Goal: Task Accomplishment & Management: Complete application form

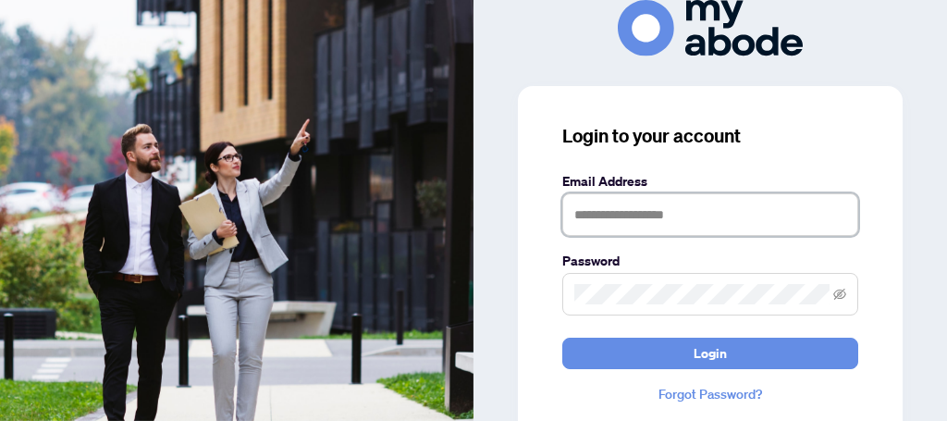
click at [714, 214] on input "text" at bounding box center [710, 214] width 296 height 43
type input "**********"
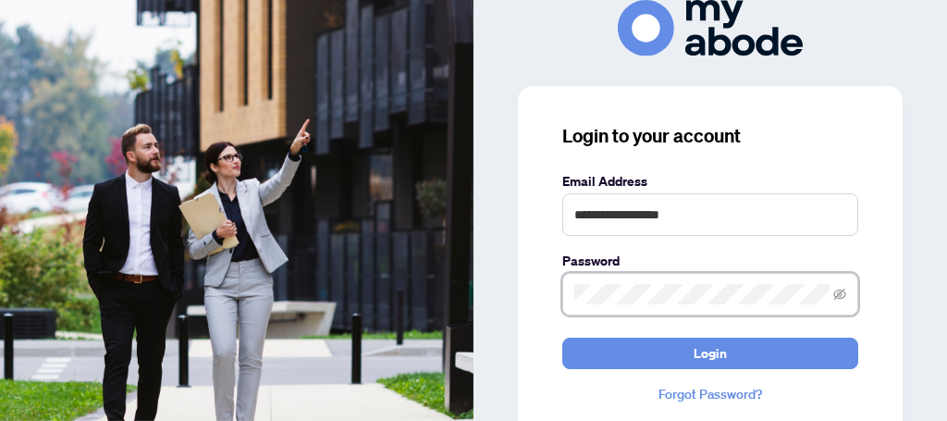
click at [562, 338] on button "Login" at bounding box center [710, 353] width 296 height 31
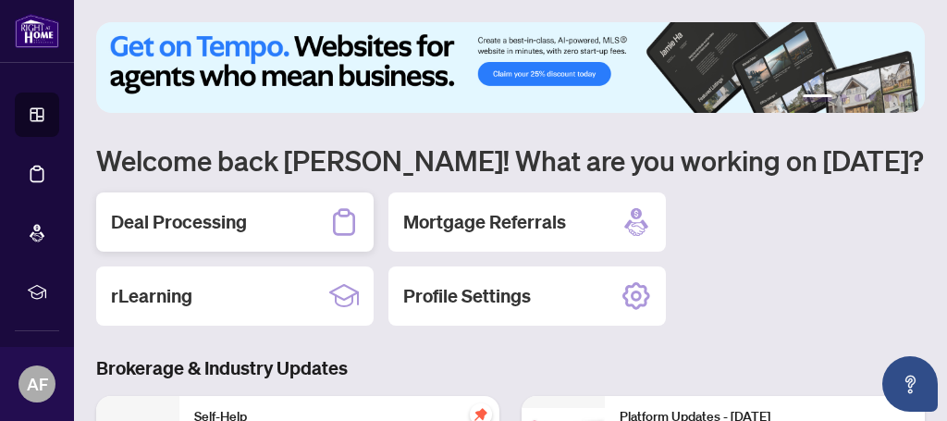
click at [213, 216] on h2 "Deal Processing" at bounding box center [179, 222] width 136 height 26
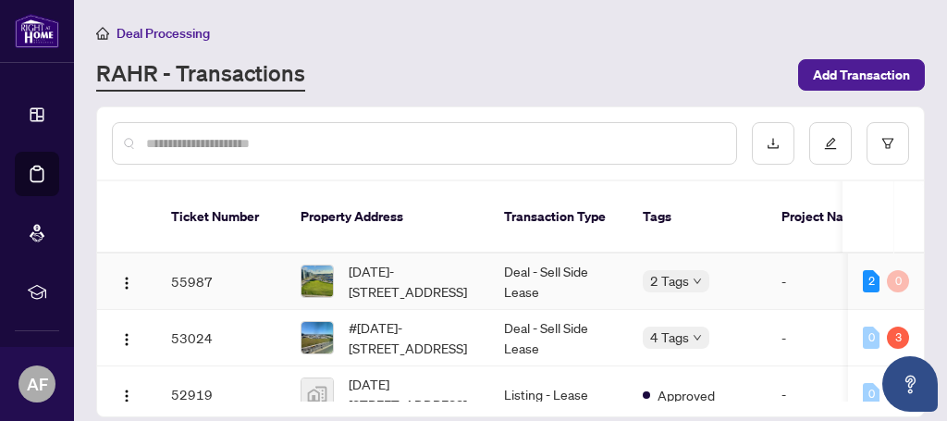
click at [254, 282] on td "55987" at bounding box center [220, 281] width 129 height 56
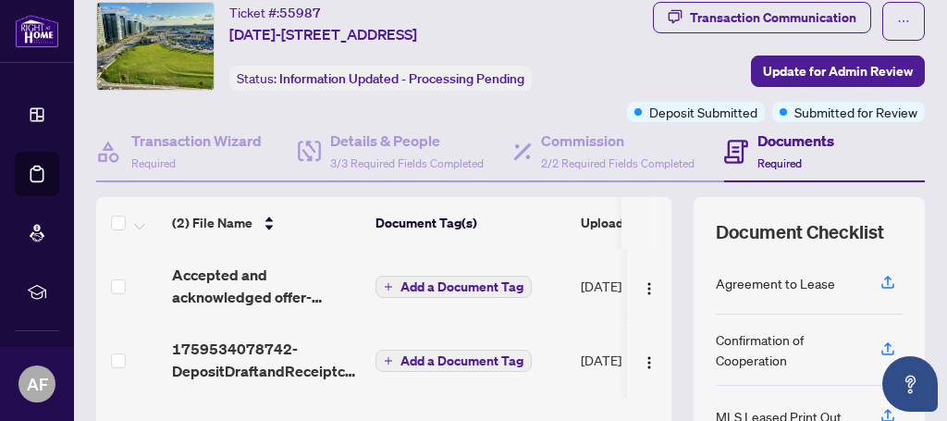
scroll to position [87, 0]
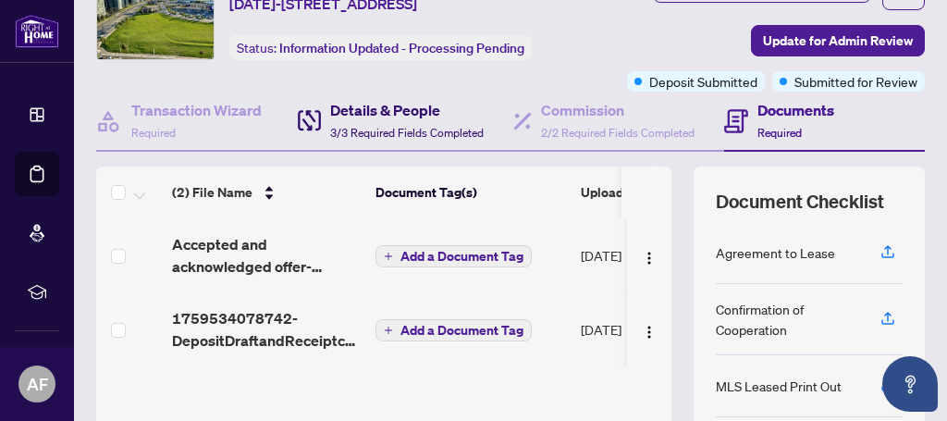
click at [398, 121] on h4 "Details & People" at bounding box center [407, 110] width 154 height 22
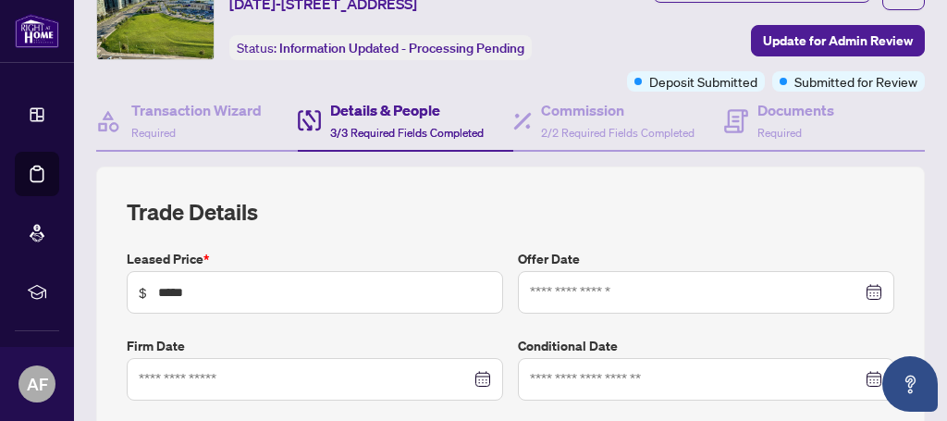
type input "**********"
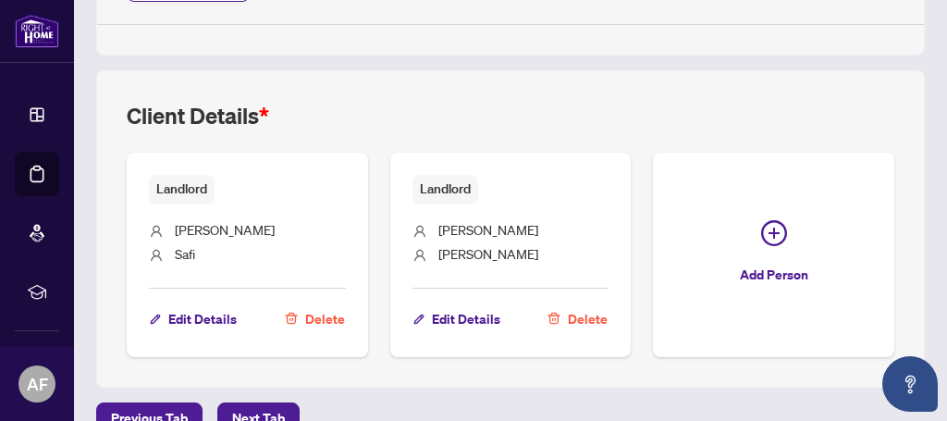
scroll to position [1114, 0]
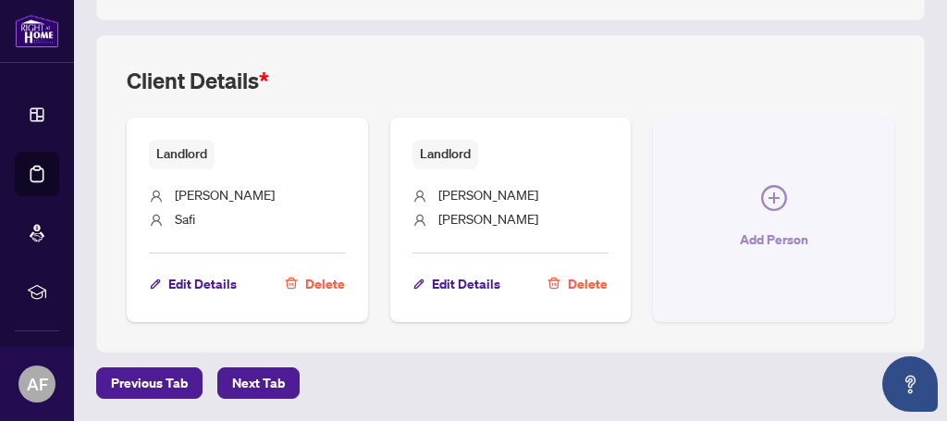
click at [775, 192] on icon "plus-circle" at bounding box center [774, 198] width 26 height 26
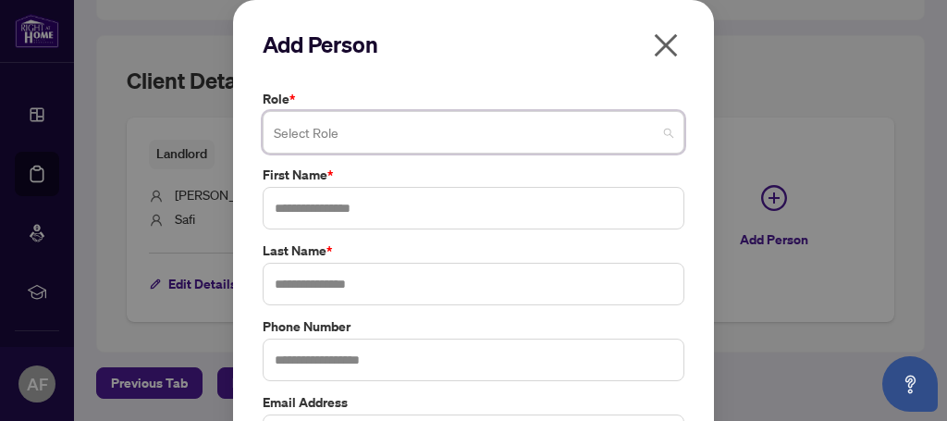
click at [669, 129] on span at bounding box center [473, 132] width 399 height 35
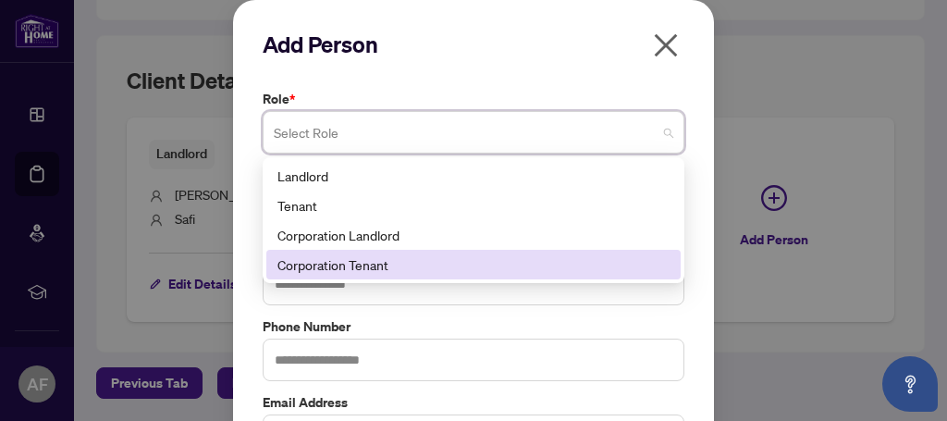
click at [553, 266] on div "Corporation Tenant" at bounding box center [473, 264] width 392 height 20
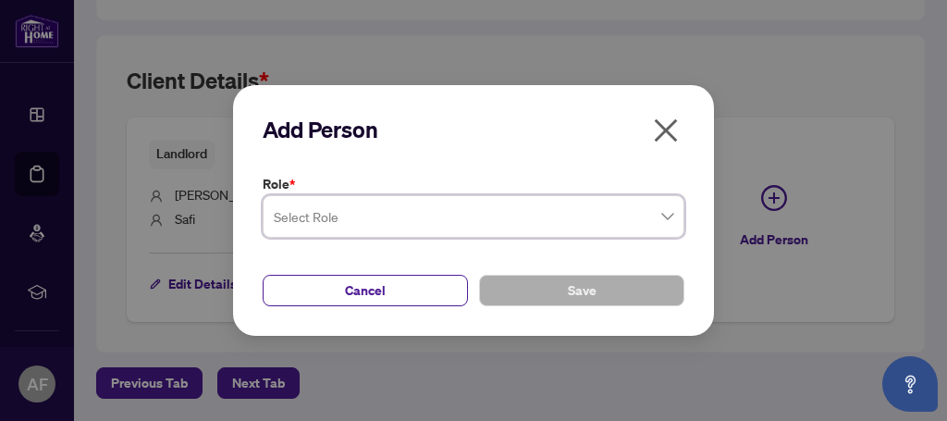
click at [667, 119] on icon "close" at bounding box center [666, 131] width 30 height 30
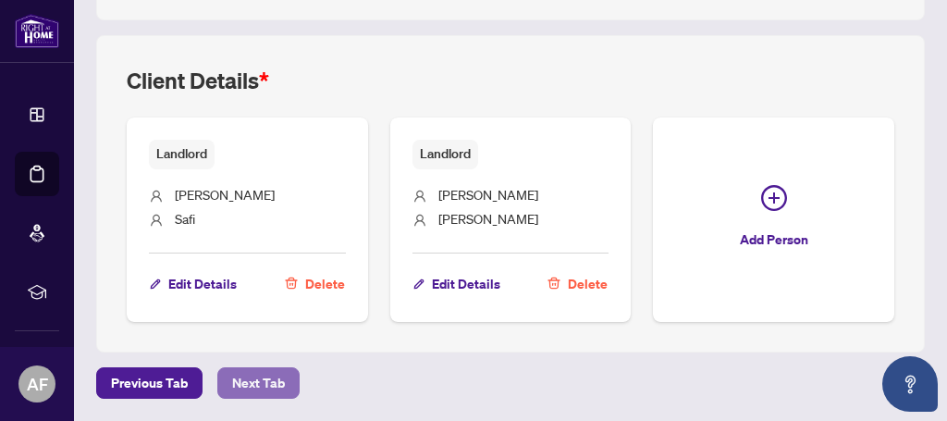
click at [263, 378] on span "Next Tab" at bounding box center [258, 383] width 53 height 30
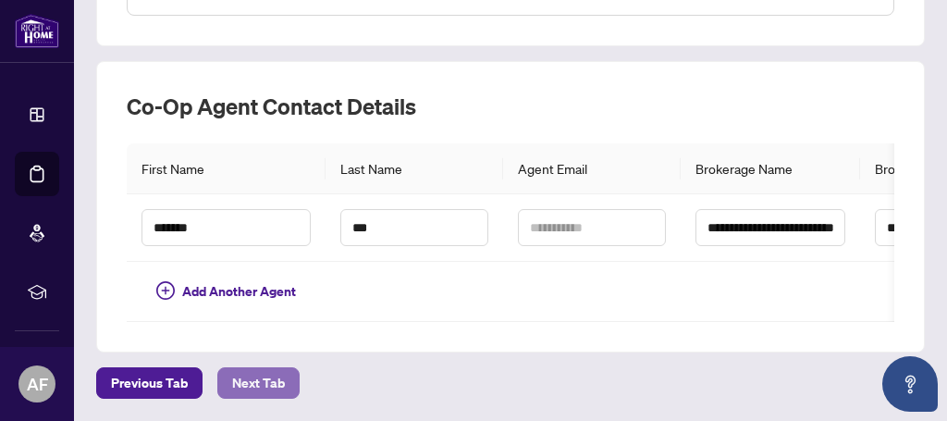
click at [252, 380] on span "Next Tab" at bounding box center [258, 383] width 53 height 30
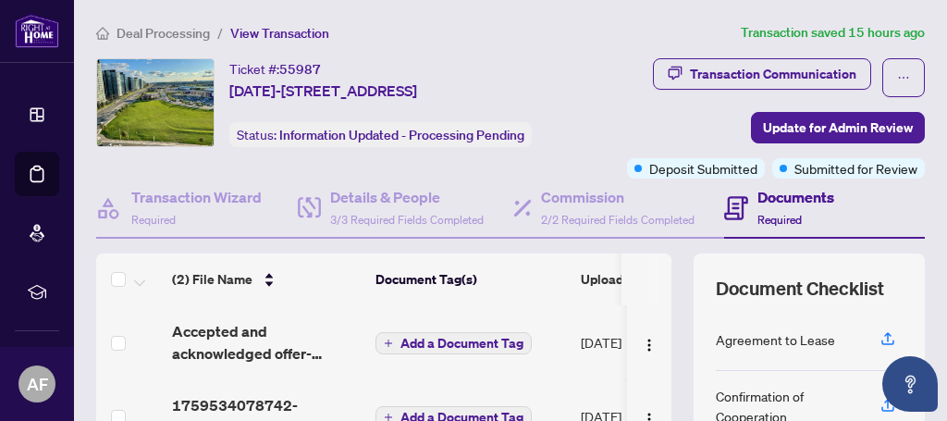
click at [802, 227] on span "Required" at bounding box center [779, 220] width 44 height 14
click at [791, 208] on h4 "Documents" at bounding box center [795, 197] width 77 height 22
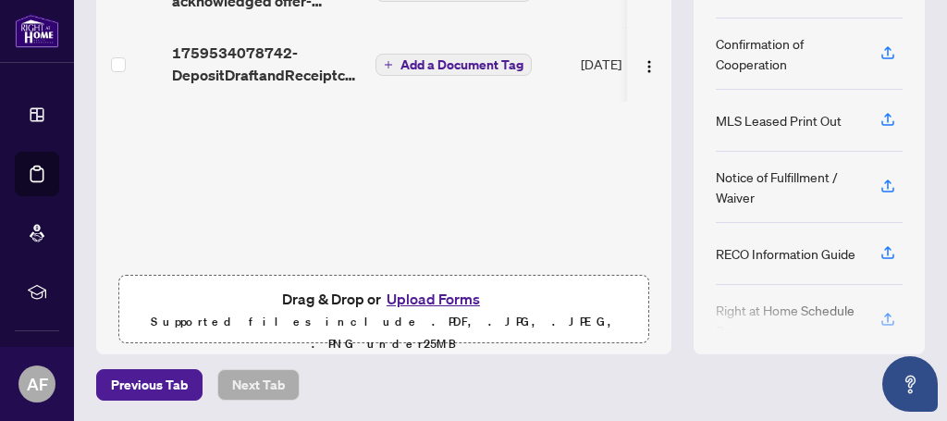
scroll to position [369, 0]
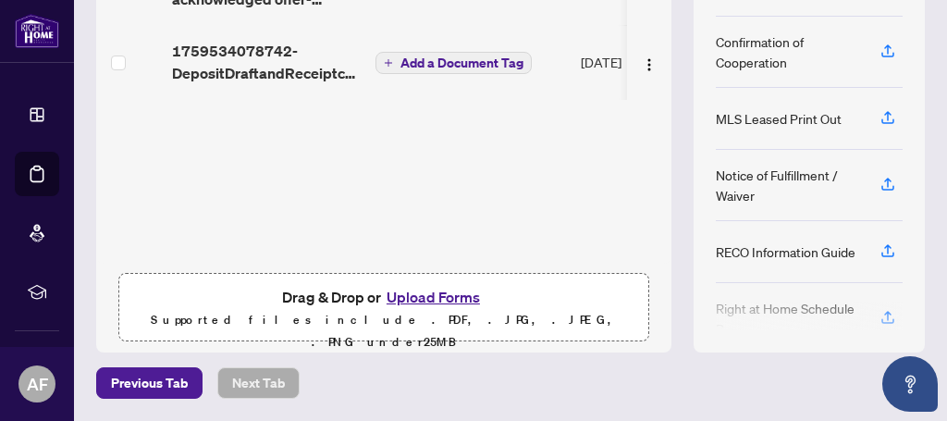
click at [441, 309] on button "Upload Forms" at bounding box center [433, 297] width 104 height 24
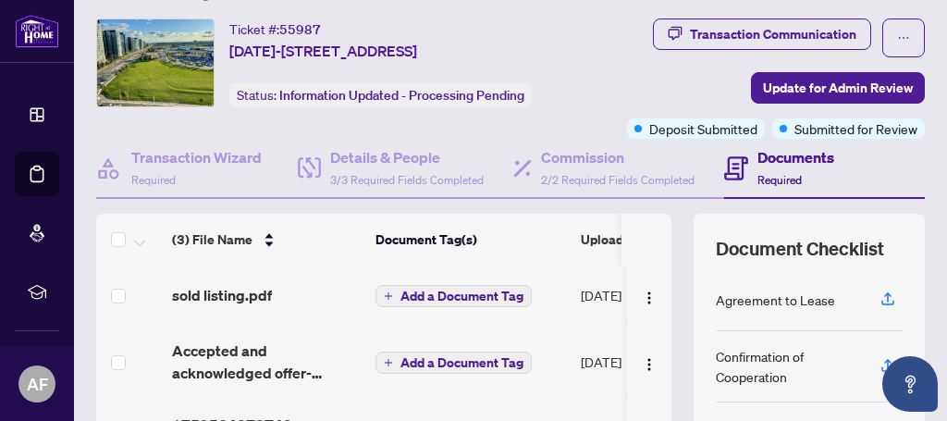
scroll to position [39, 0]
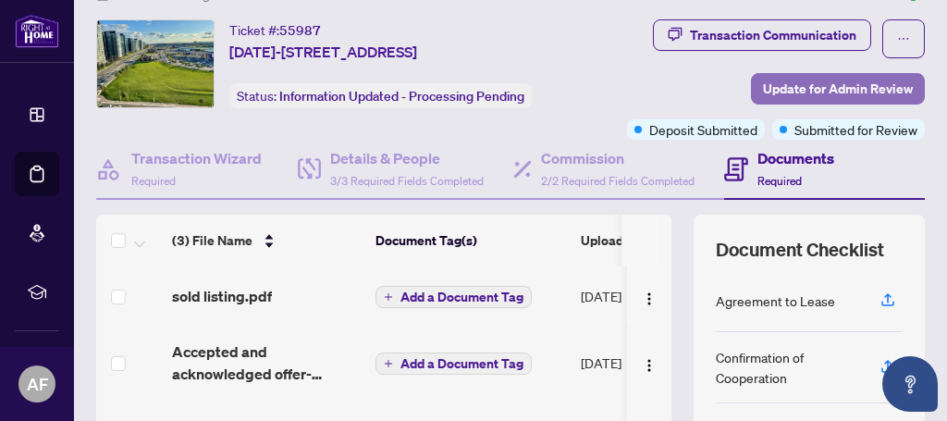
click at [841, 83] on span "Update for Admin Review" at bounding box center [838, 89] width 150 height 30
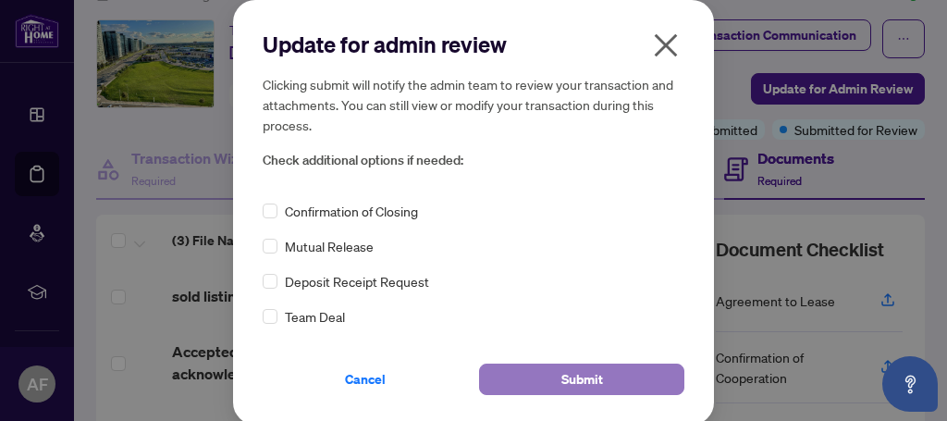
click at [601, 379] on button "Submit" at bounding box center [581, 378] width 205 height 31
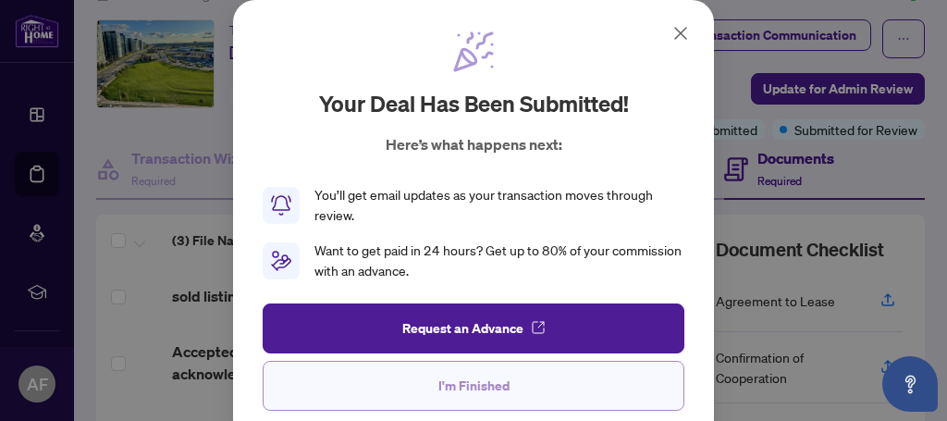
click at [488, 383] on span "I'm Finished" at bounding box center [473, 386] width 71 height 30
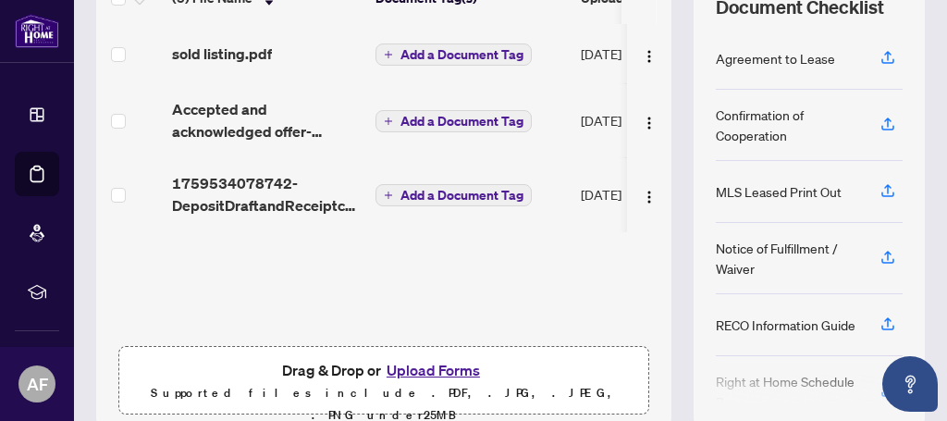
scroll to position [0, 0]
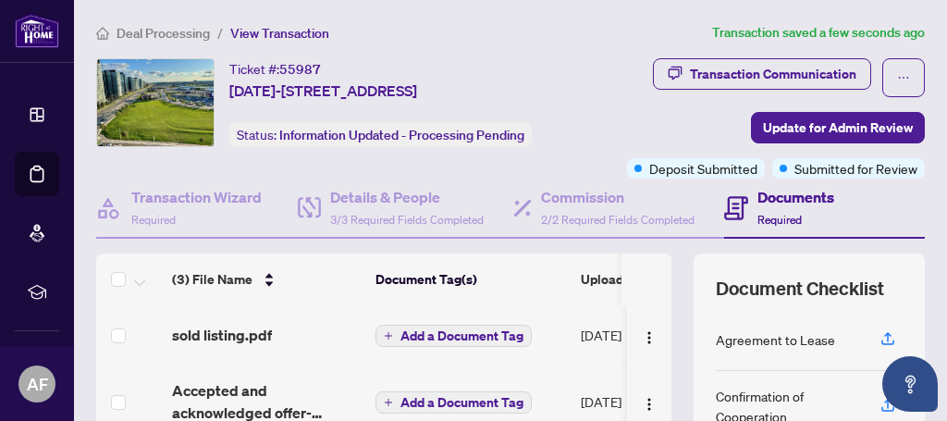
click at [182, 29] on span "Deal Processing" at bounding box center [163, 33] width 93 height 17
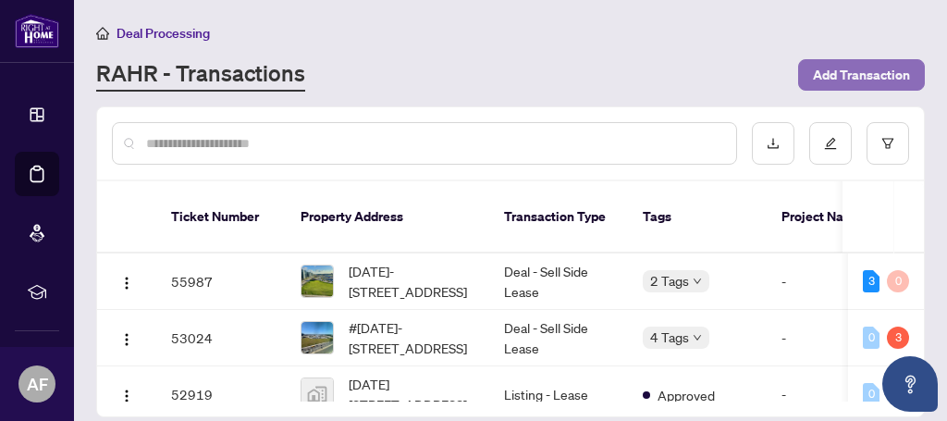
click at [860, 72] on span "Add Transaction" at bounding box center [861, 75] width 97 height 30
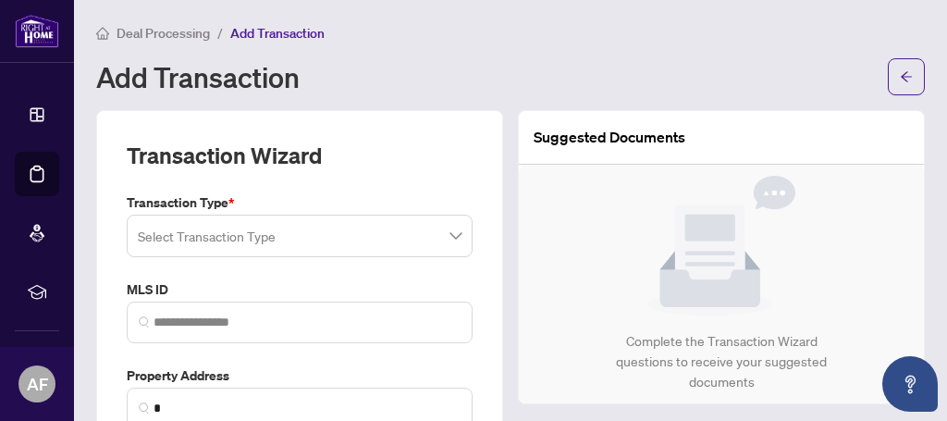
click at [456, 239] on div "Select Transaction Type" at bounding box center [300, 236] width 346 height 43
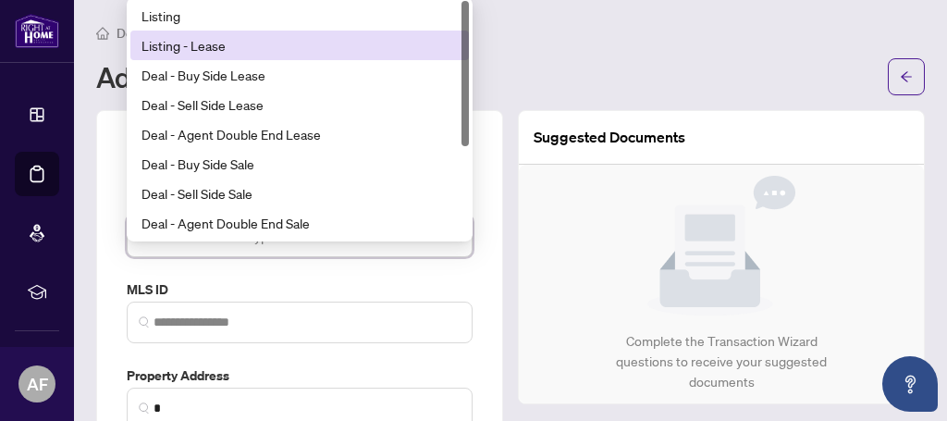
click at [236, 44] on div "Listing - Lease" at bounding box center [299, 45] width 316 height 20
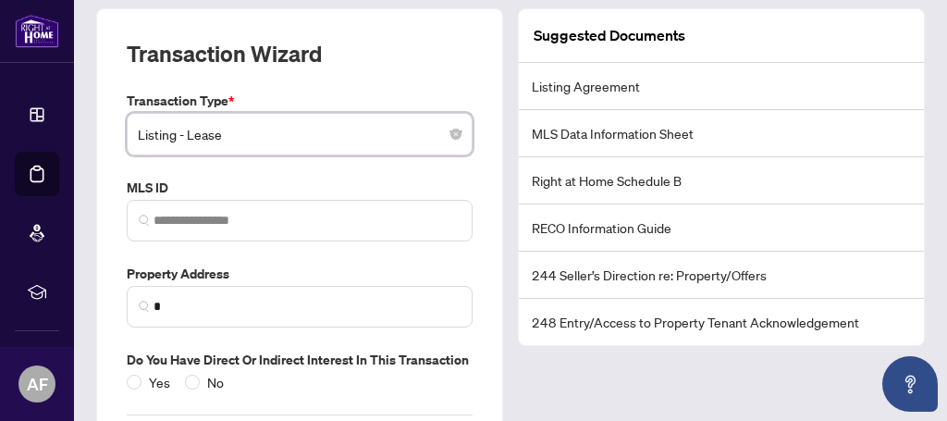
scroll to position [107, 0]
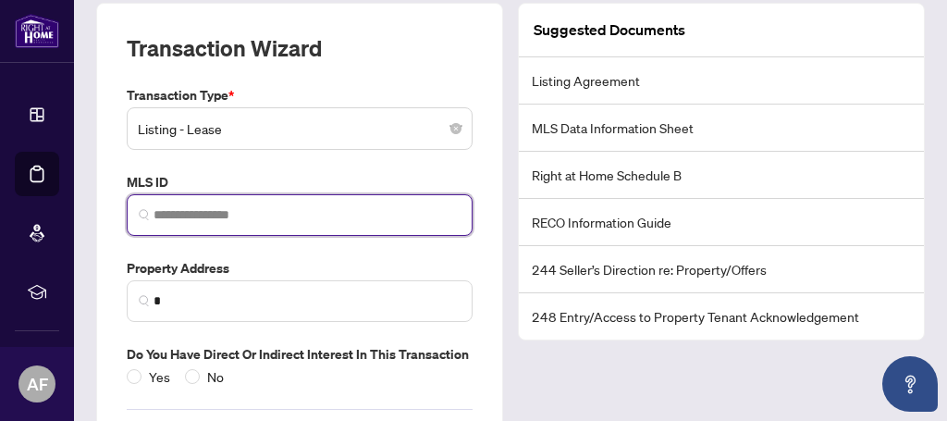
click at [307, 214] on input "search" at bounding box center [307, 214] width 307 height 19
paste input "*********"
type input "*********"
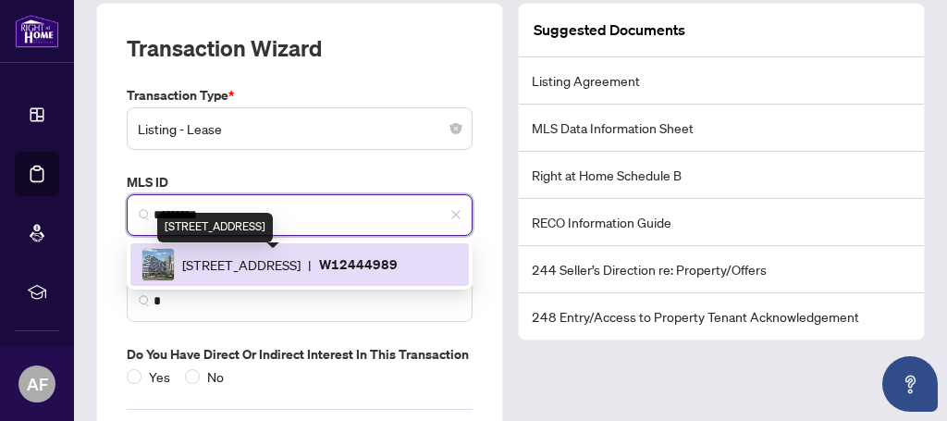
click at [301, 262] on span "[STREET_ADDRESS]" at bounding box center [241, 264] width 118 height 20
type input "**********"
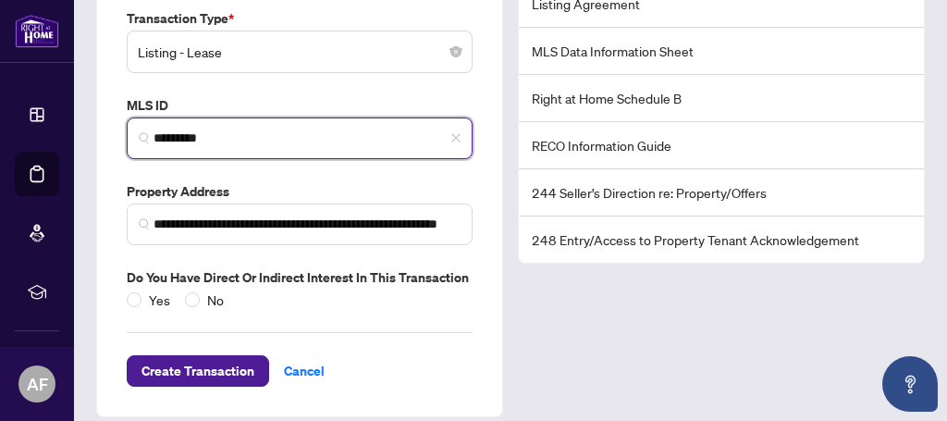
scroll to position [222, 0]
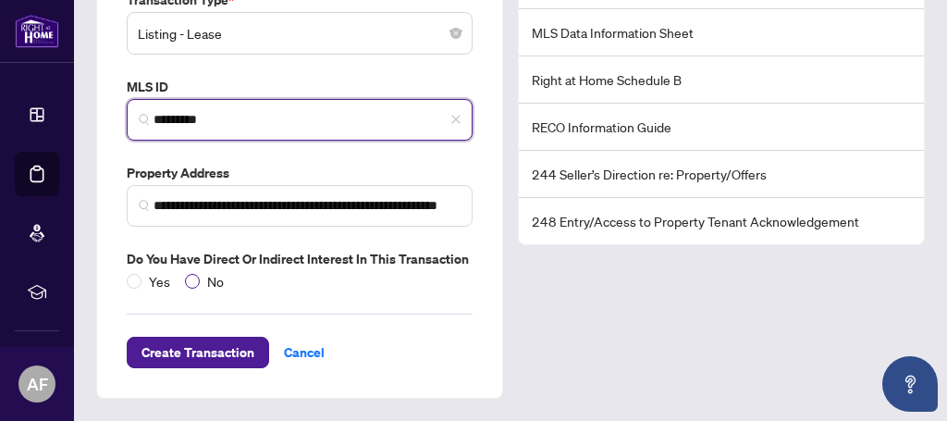
type input "*********"
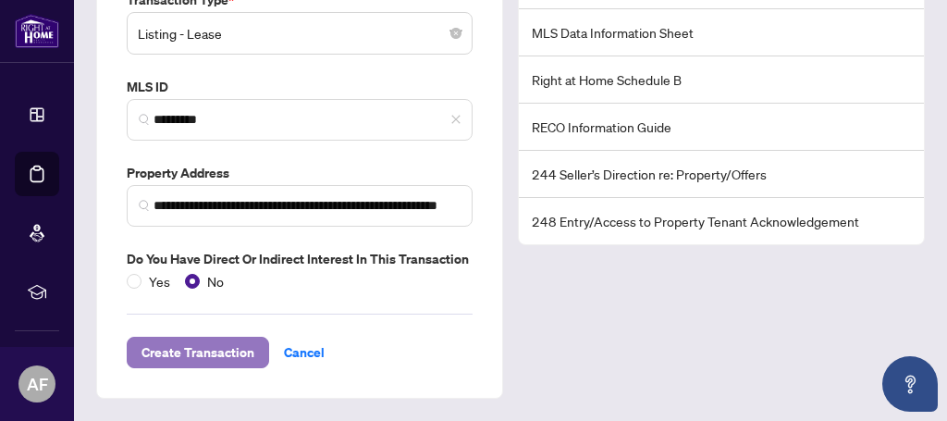
click at [207, 352] on span "Create Transaction" at bounding box center [197, 353] width 113 height 30
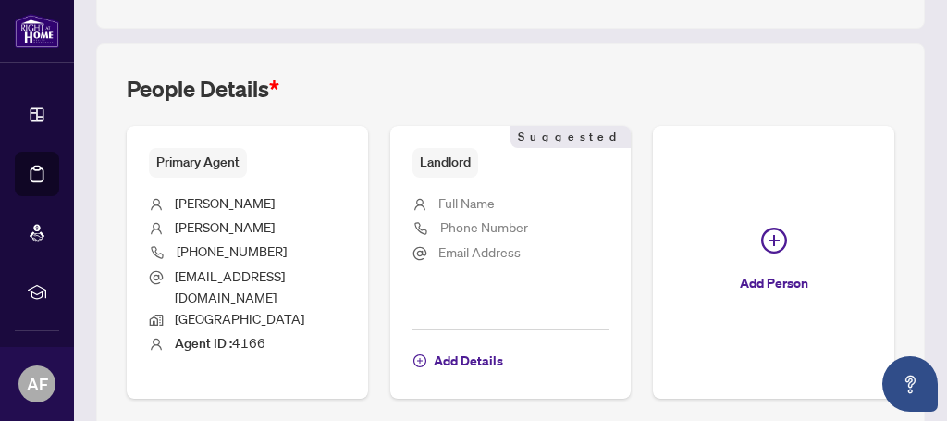
scroll to position [670, 0]
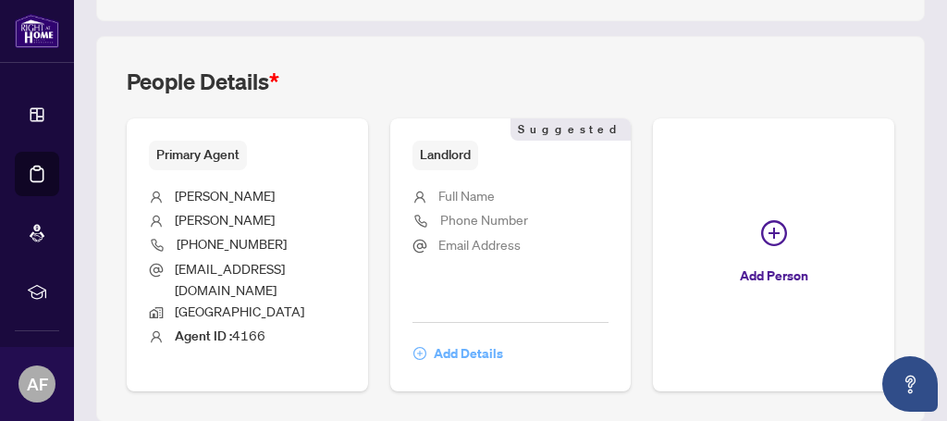
click at [471, 368] on span "Add Details" at bounding box center [468, 353] width 69 height 30
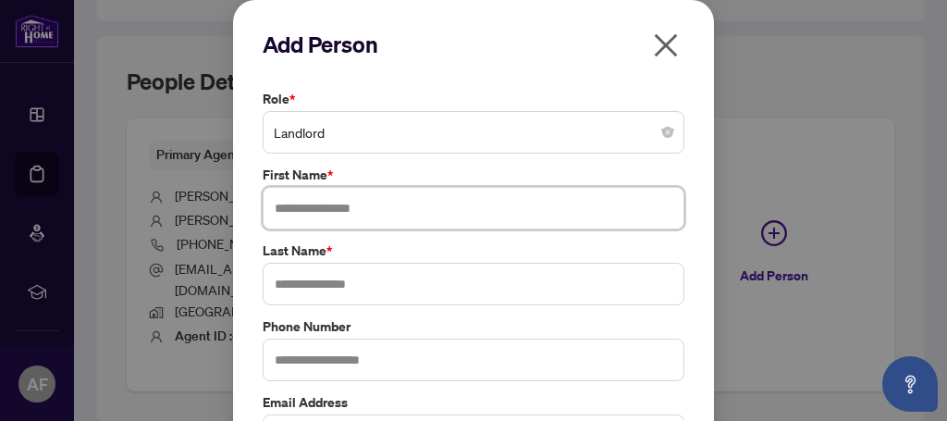
click at [424, 215] on input "text" at bounding box center [474, 208] width 422 height 43
type input "*******"
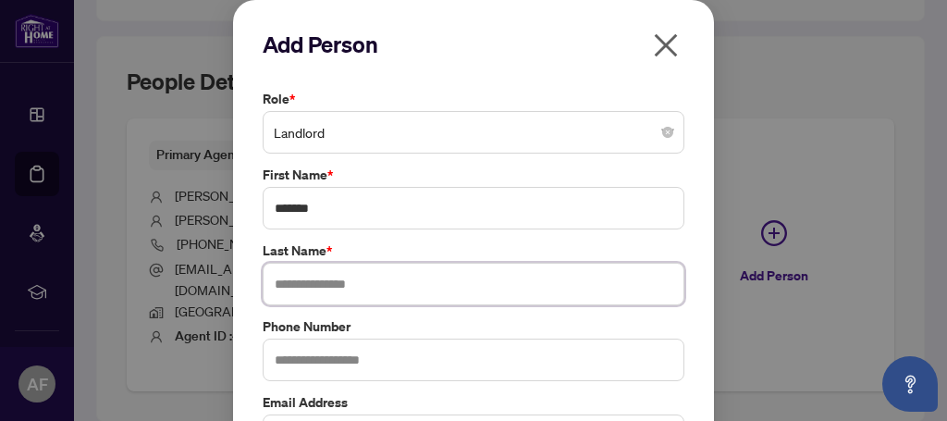
click at [409, 288] on input "text" at bounding box center [474, 284] width 422 height 43
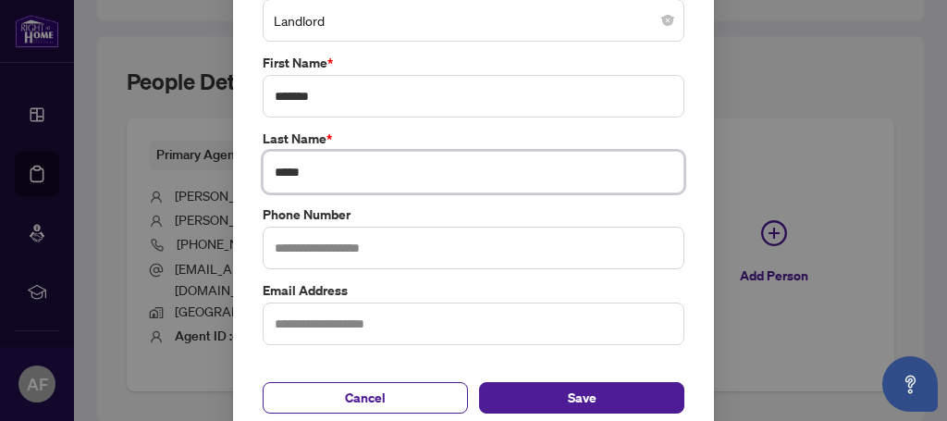
scroll to position [134, 0]
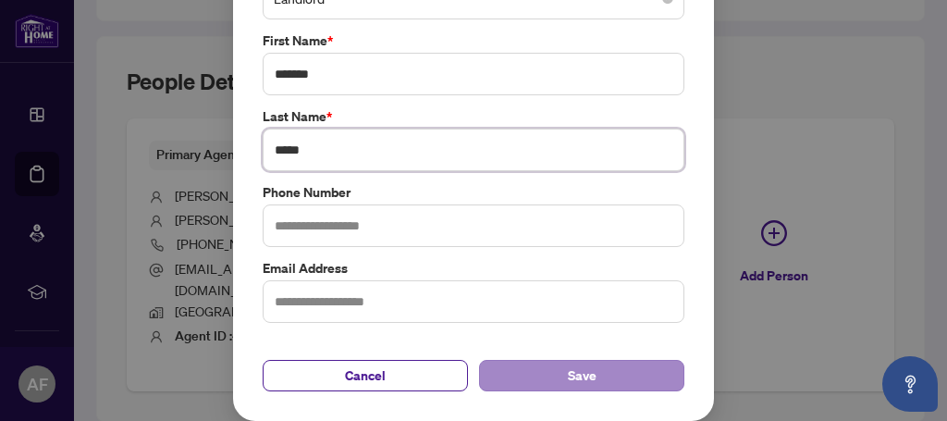
type input "*****"
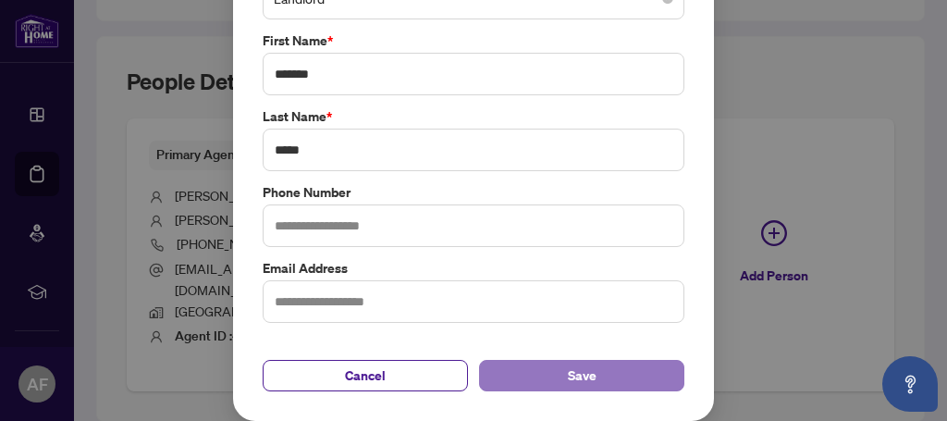
click at [571, 371] on span "Save" at bounding box center [582, 376] width 29 height 30
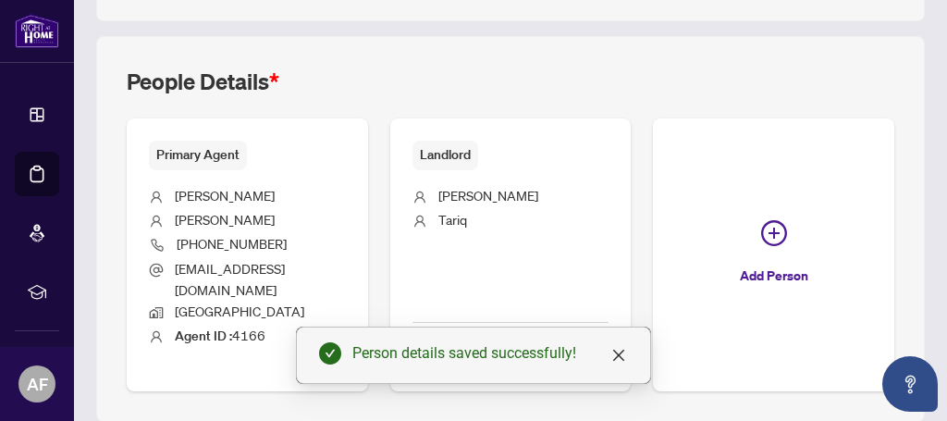
scroll to position [762, 0]
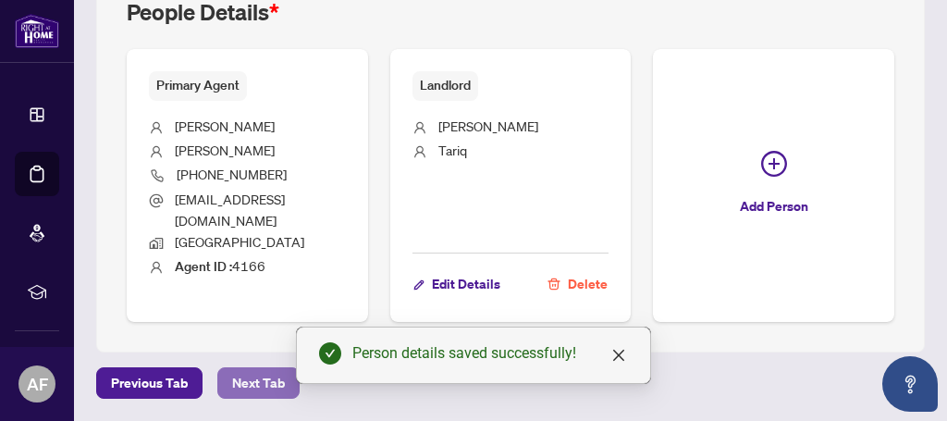
click at [248, 381] on span "Next Tab" at bounding box center [258, 383] width 53 height 30
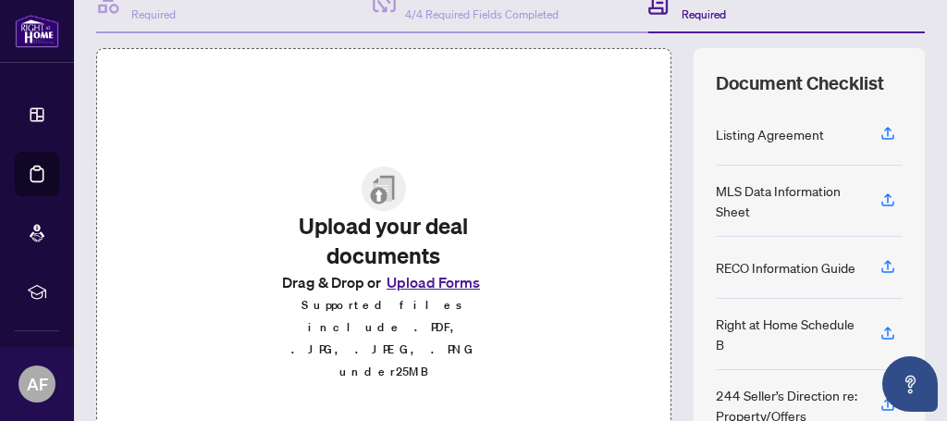
scroll to position [206, 0]
click at [890, 141] on icon "button" at bounding box center [887, 132] width 17 height 17
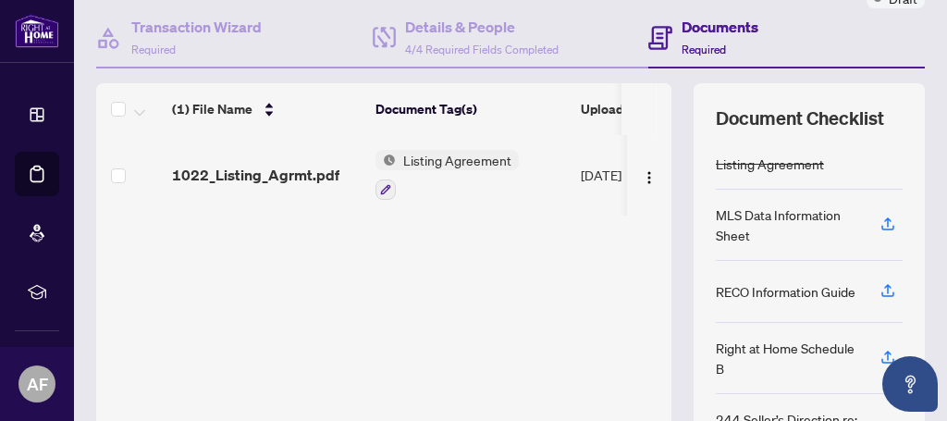
scroll to position [0, 0]
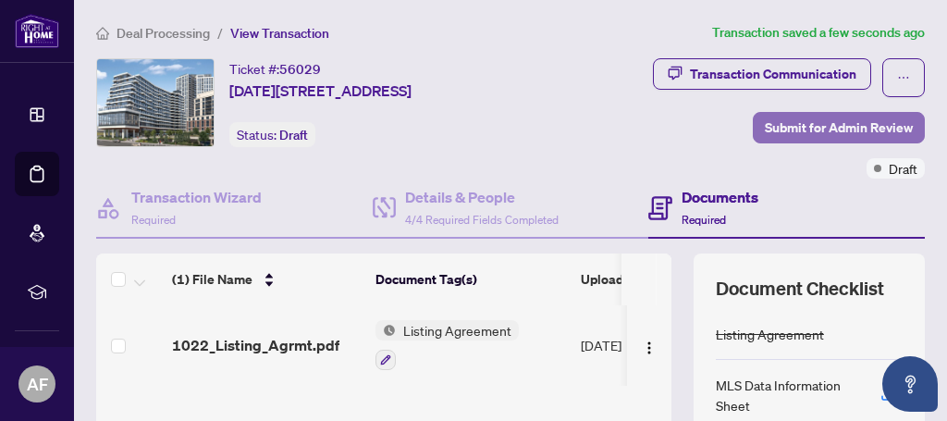
click at [834, 142] on span "Submit for Admin Review" at bounding box center [839, 128] width 148 height 30
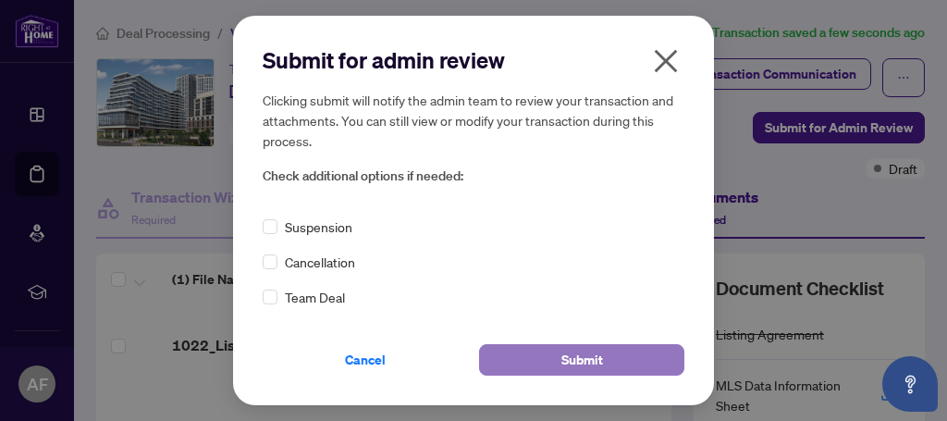
click at [599, 357] on span "Submit" at bounding box center [582, 360] width 42 height 30
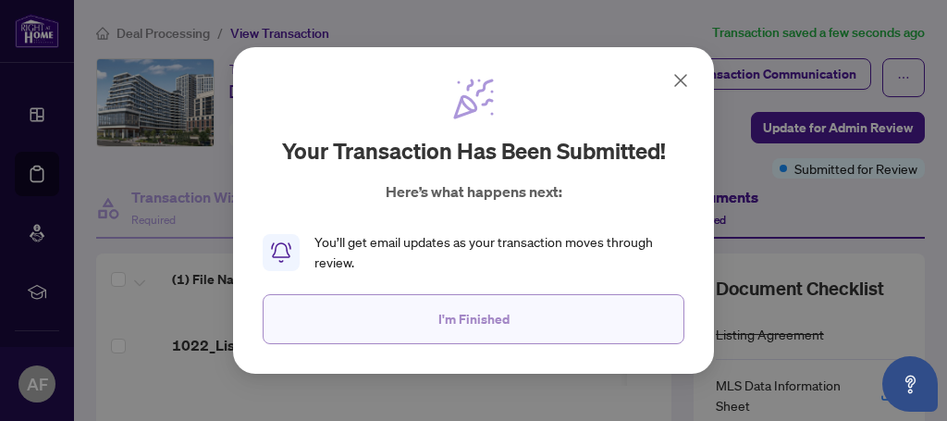
click at [470, 318] on span "I'm Finished" at bounding box center [473, 319] width 71 height 30
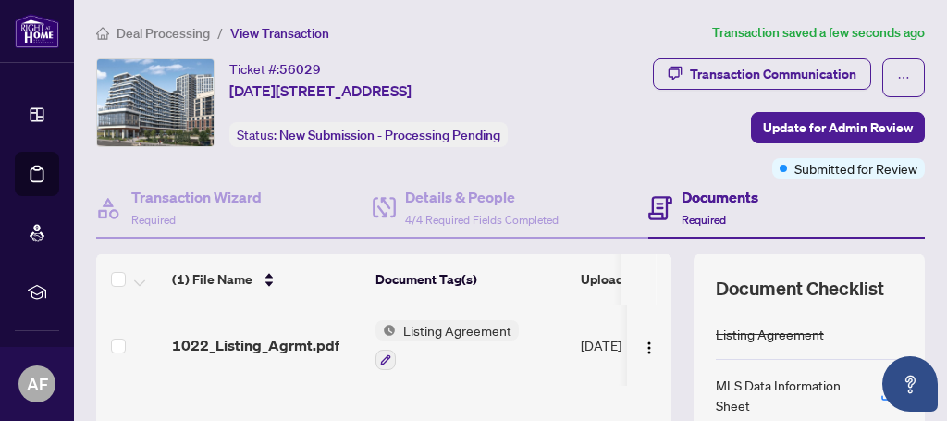
click at [163, 32] on span "Deal Processing" at bounding box center [163, 33] width 93 height 17
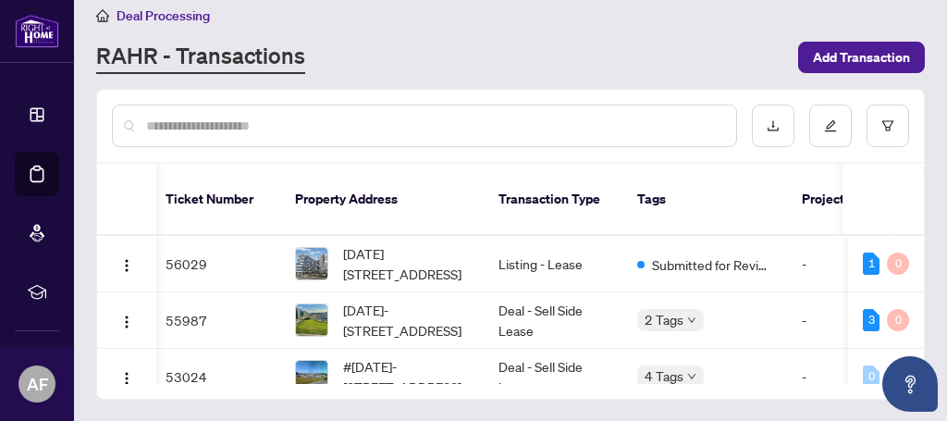
scroll to position [0, 7]
